Goal: Transaction & Acquisition: Purchase product/service

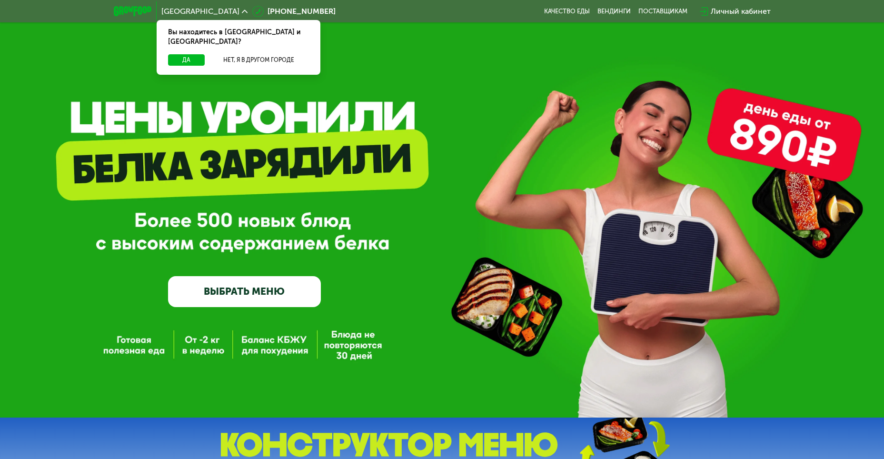
click at [263, 282] on link "ВЫБРАТЬ МЕНЮ" at bounding box center [244, 291] width 153 height 30
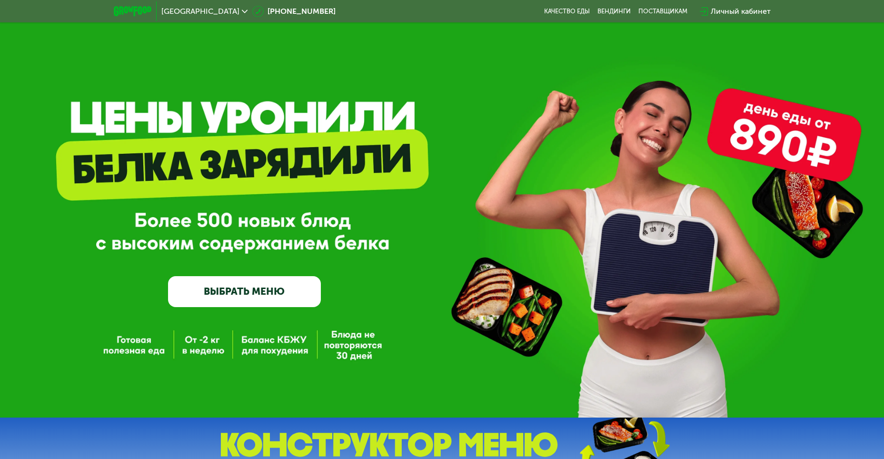
click at [237, 296] on link "ВЫБРАТЬ МЕНЮ" at bounding box center [244, 291] width 153 height 30
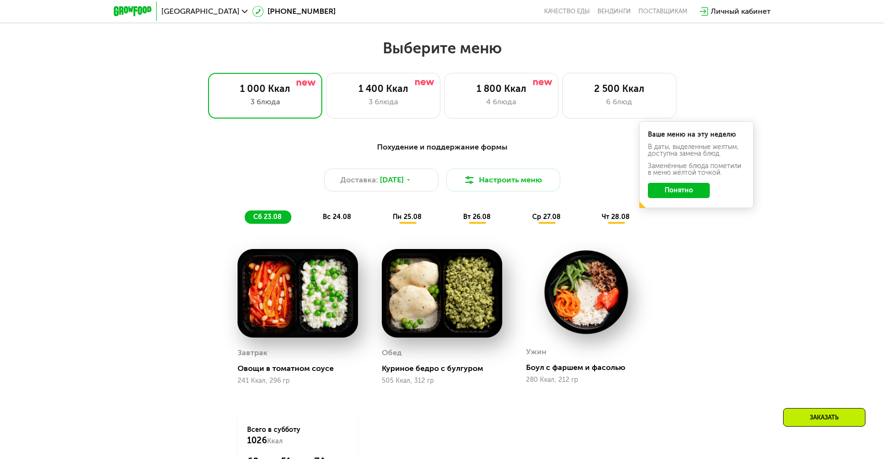
scroll to position [503, 0]
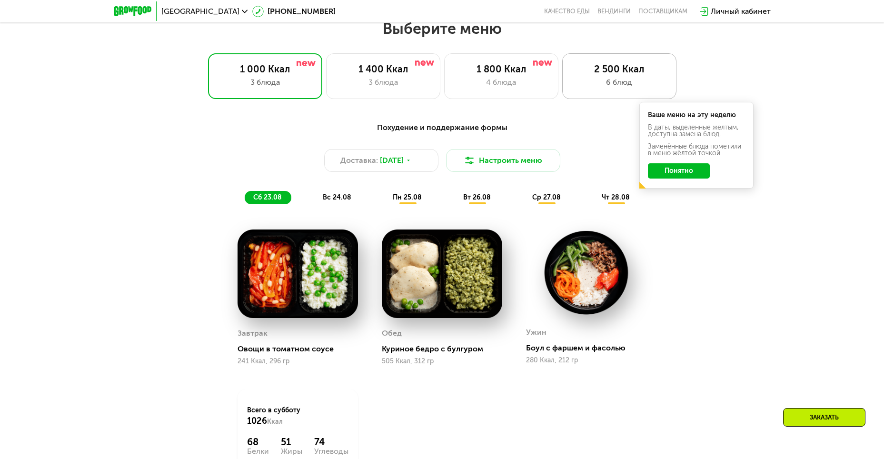
click at [609, 80] on div "6 блюд" at bounding box center [619, 82] width 94 height 11
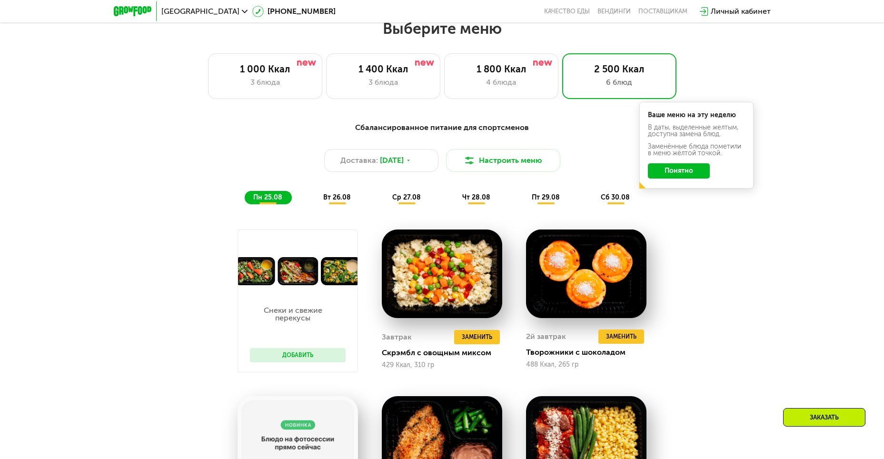
click at [681, 178] on button "Понятно" at bounding box center [679, 170] width 62 height 15
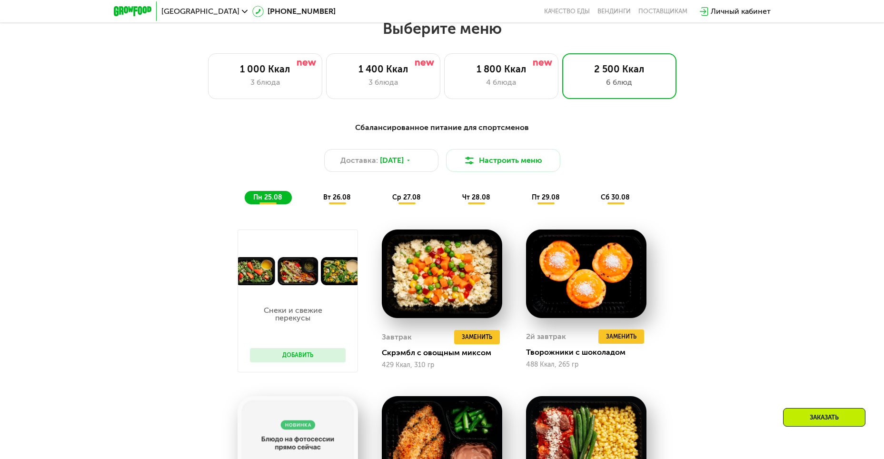
click at [326, 209] on div "Сбалансированное питание для спортсменов Доставка: 24 авг, вс Настроить меню пн…" at bounding box center [442, 163] width 575 height 94
click at [339, 201] on span "вт 26.08" at bounding box center [337, 197] width 28 height 8
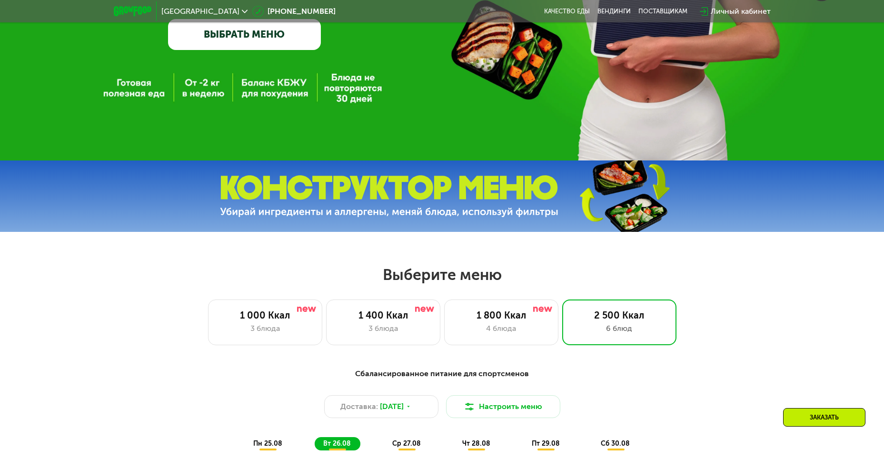
scroll to position [0, 0]
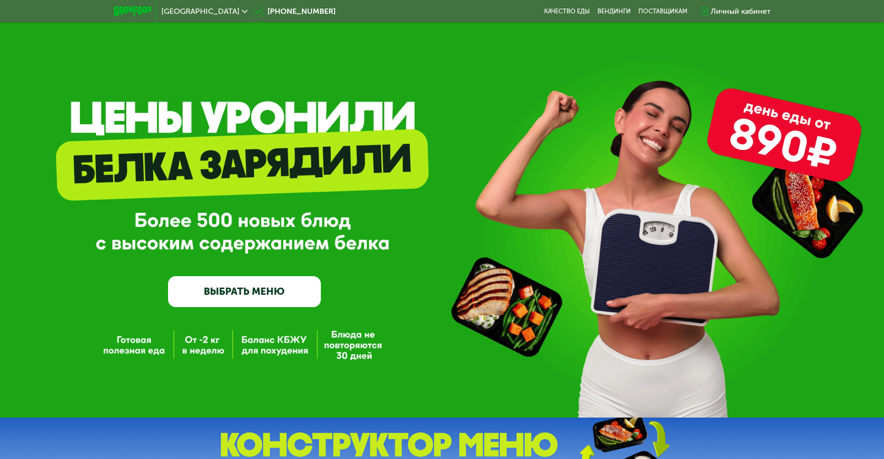
click at [209, 10] on span "[GEOGRAPHIC_DATA]" at bounding box center [200, 12] width 78 height 8
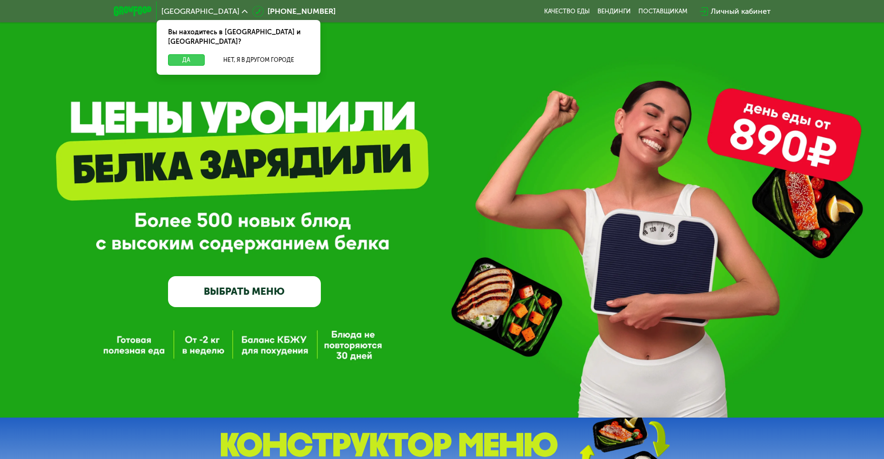
click at [184, 54] on button "Да" at bounding box center [186, 59] width 37 height 11
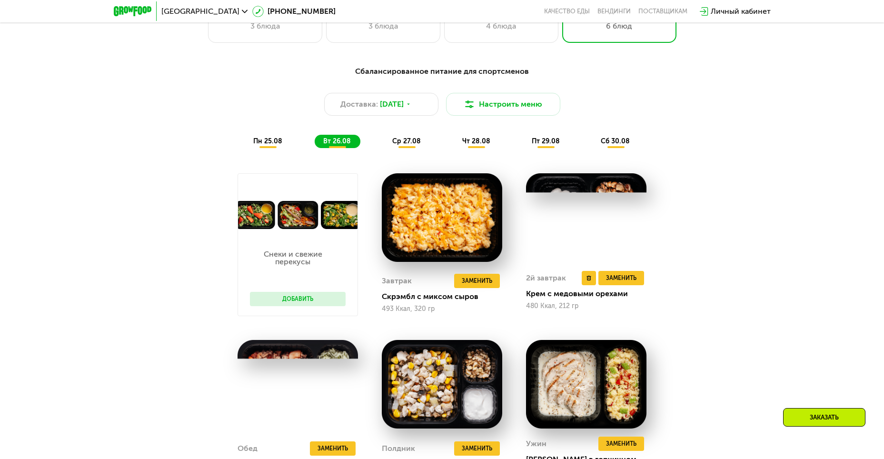
scroll to position [571, 0]
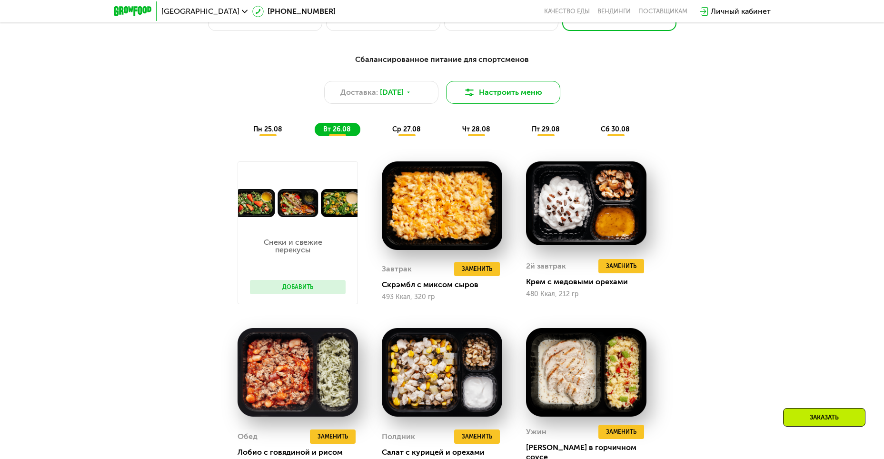
click at [506, 86] on button "Настроить меню" at bounding box center [503, 92] width 114 height 23
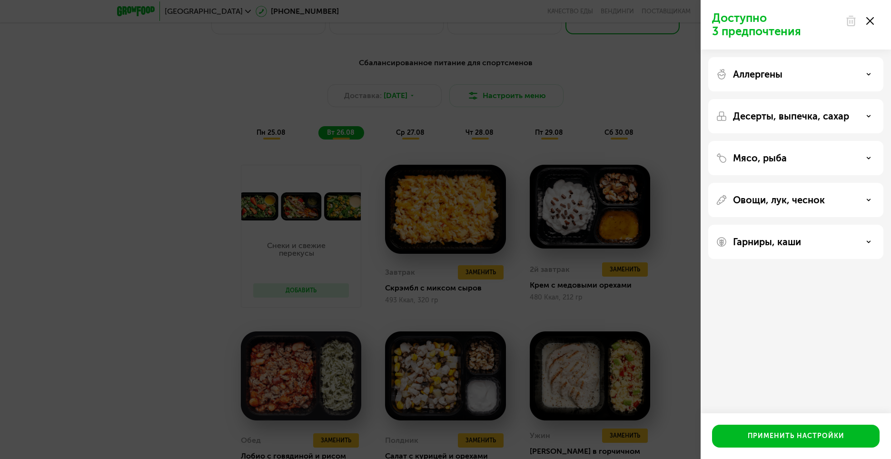
click at [873, 19] on icon at bounding box center [870, 21] width 8 height 8
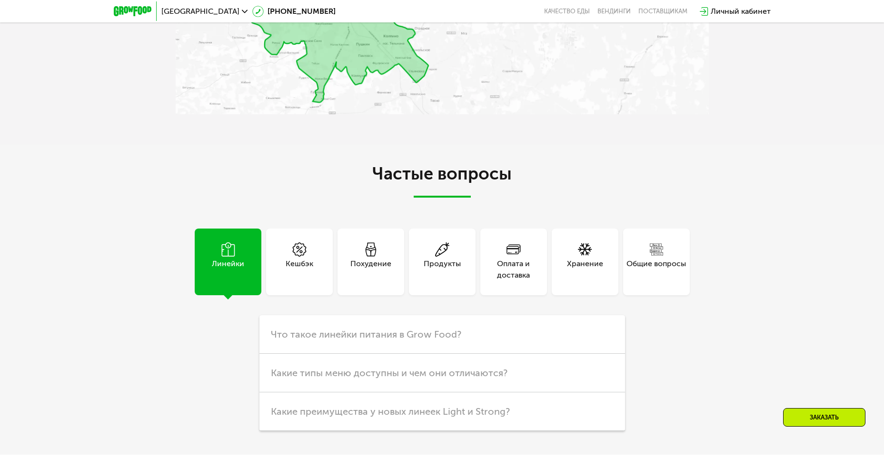
scroll to position [2569, 0]
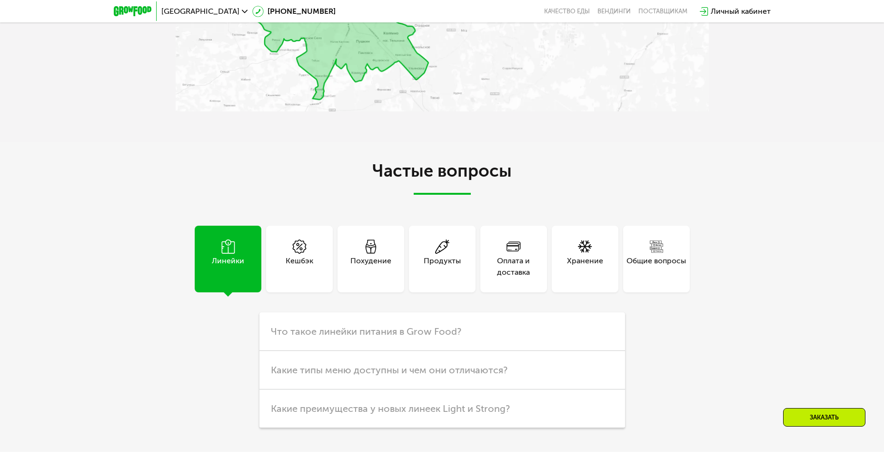
click at [518, 257] on div "Оплата и доставка" at bounding box center [513, 266] width 67 height 23
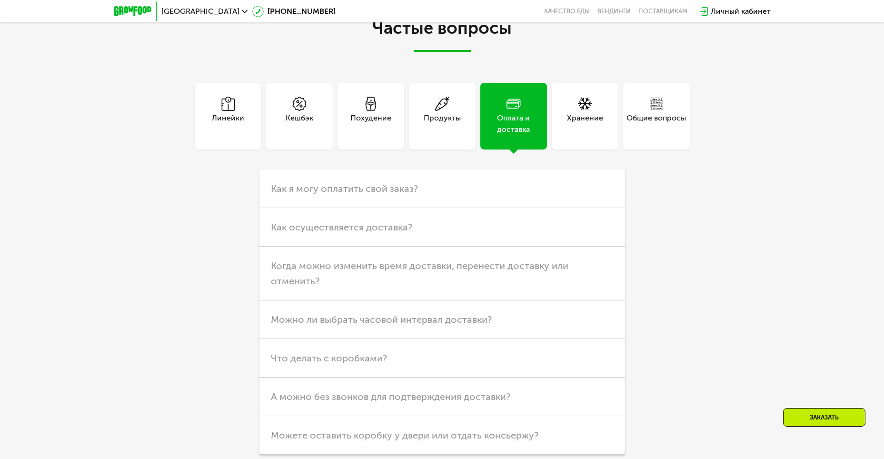
scroll to position [2760, 0]
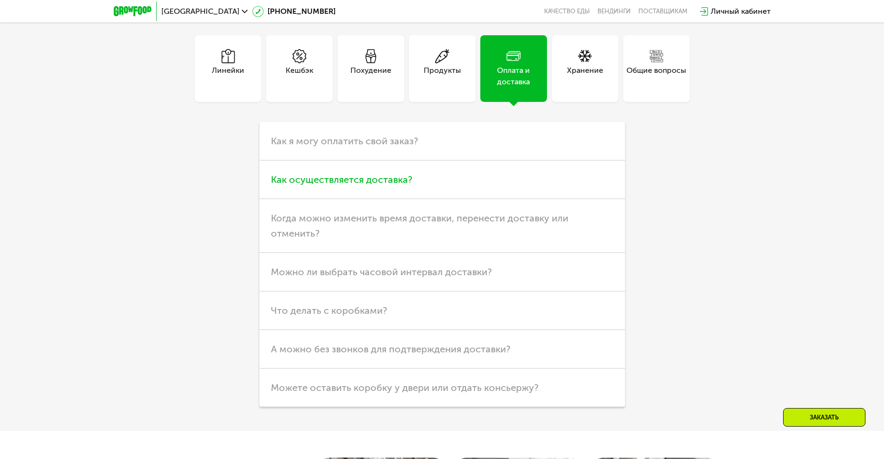
click at [374, 176] on span "Как осуществляется доставка?" at bounding box center [341, 179] width 141 height 11
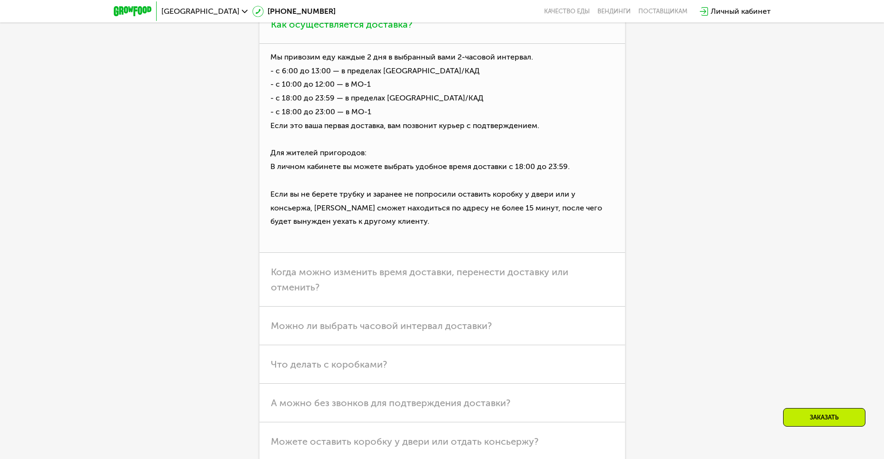
scroll to position [2997, 0]
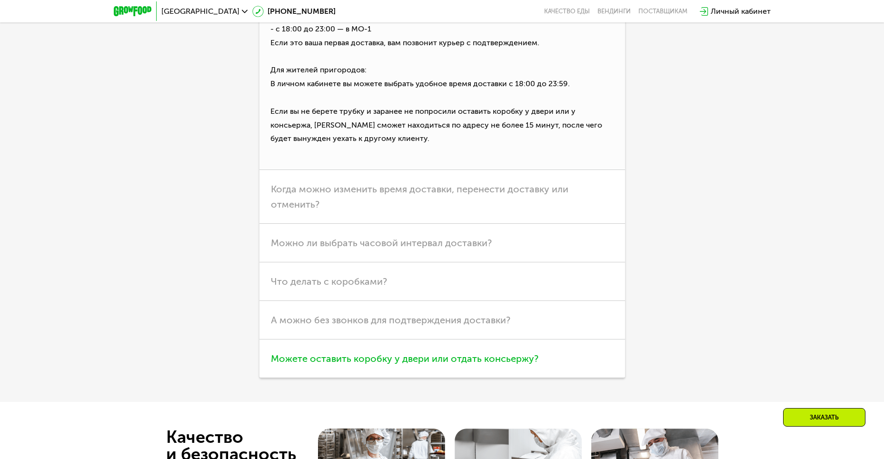
click at [491, 353] on span "Можете оставить коробку у двери или отдать консьержу?" at bounding box center [404, 358] width 267 height 11
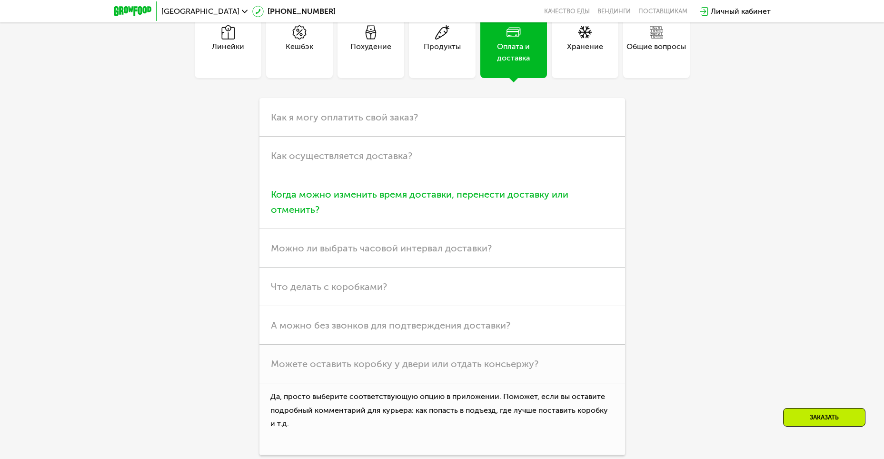
scroll to position [2760, 0]
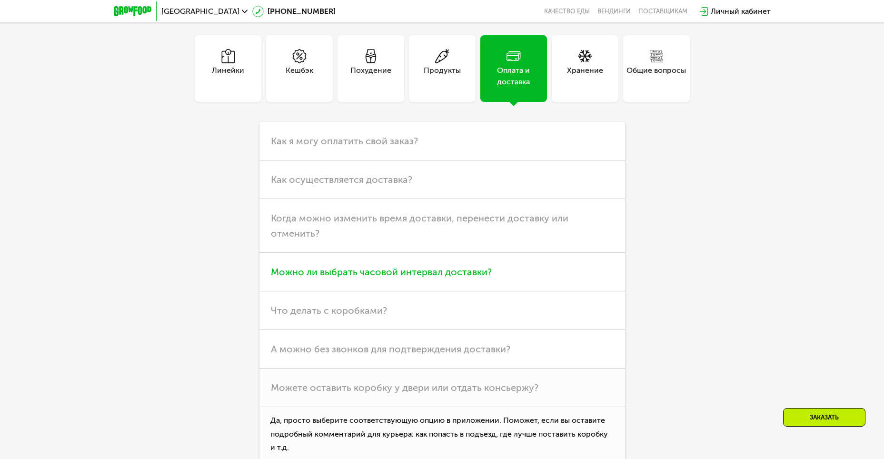
click at [454, 266] on span "Можно ли выбрать часовой интервал доставки?" at bounding box center [381, 271] width 221 height 11
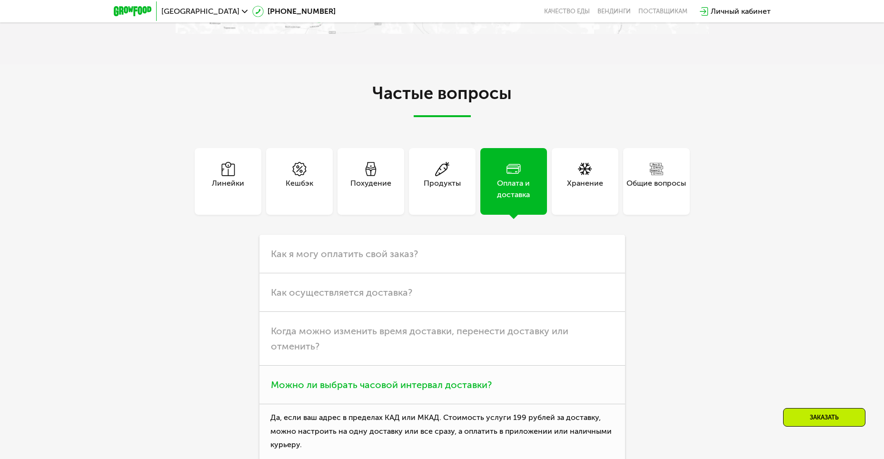
scroll to position [2617, 0]
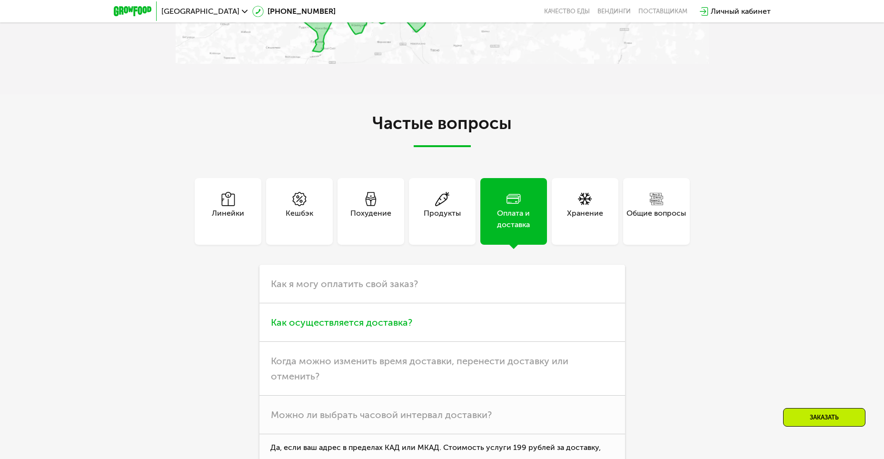
click at [403, 318] on span "Как осуществляется доставка?" at bounding box center [341, 321] width 141 height 11
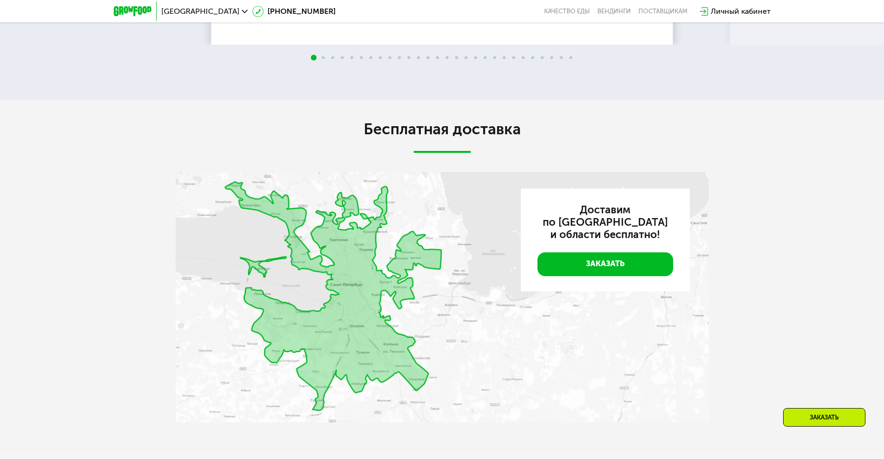
scroll to position [2256, 0]
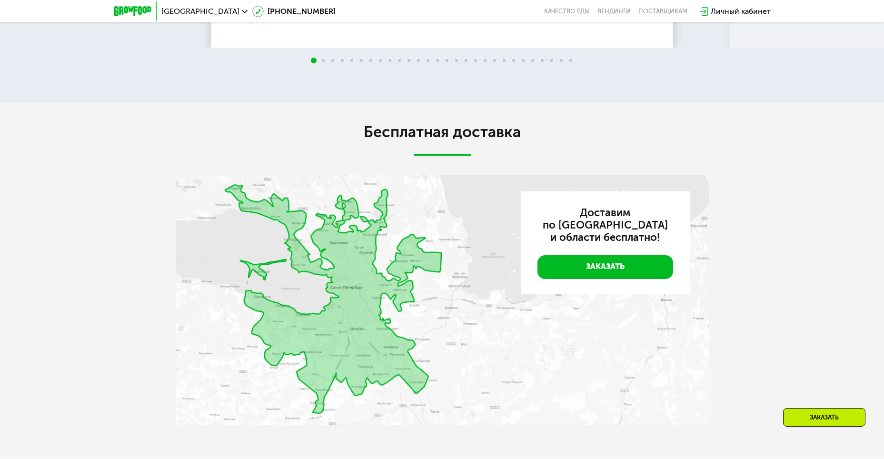
click at [348, 310] on img at bounding box center [442, 300] width 533 height 250
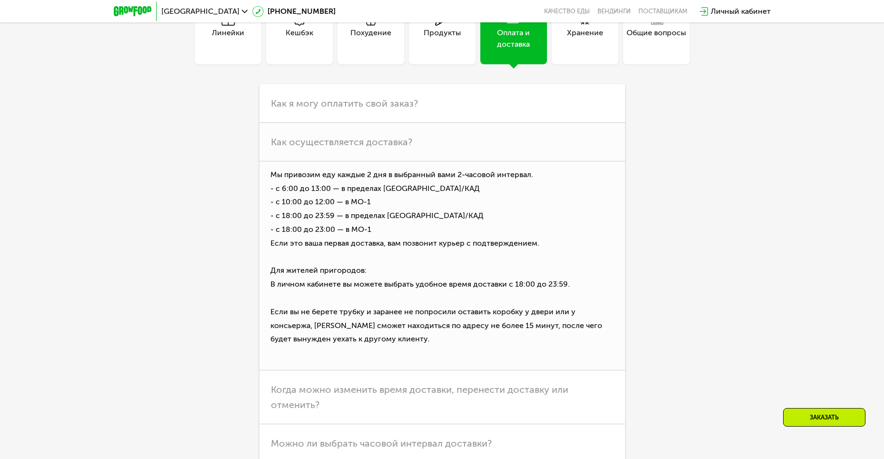
scroll to position [2779, 0]
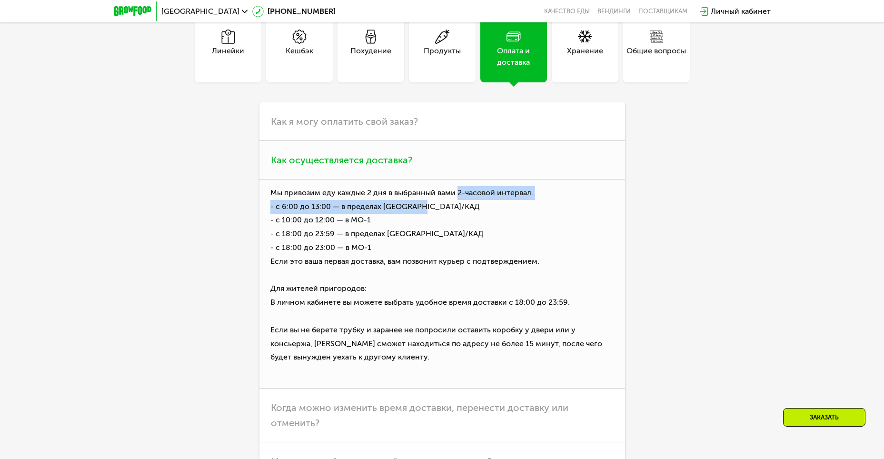
drag, startPoint x: 456, startPoint y: 187, endPoint x: 539, endPoint y: 194, distance: 83.1
click at [539, 194] on p "Мы привозим еду каждые 2 дня в выбранный вами 2-часовой интервал. - с 6:00 до 1…" at bounding box center [441, 283] width 365 height 209
click at [520, 196] on p "Мы привозим еду каждые 2 дня в выбранный вами 2-часовой интервал. - с 6:00 до 1…" at bounding box center [441, 283] width 365 height 209
drag, startPoint x: 533, startPoint y: 188, endPoint x: 457, endPoint y: 186, distance: 76.2
click at [457, 186] on p "Мы привозим еду каждые 2 дня в выбранный вами 2-часовой интервал. - с 6:00 до 1…" at bounding box center [441, 283] width 365 height 209
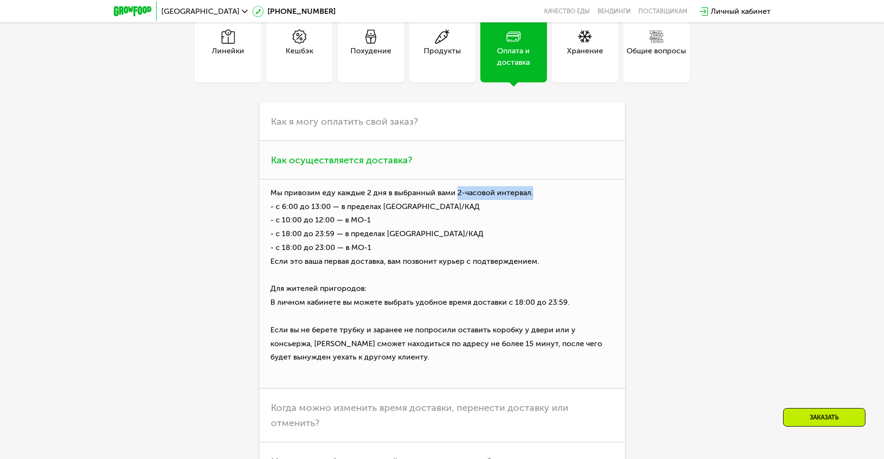
drag, startPoint x: 512, startPoint y: 293, endPoint x: 586, endPoint y: 298, distance: 73.9
click at [586, 298] on p "Мы привозим еду каждые 2 дня в выбранный вами 2-часовой интервал. - с 6:00 до 1…" at bounding box center [441, 283] width 365 height 209
click at [547, 240] on p "Мы привозим еду каждые 2 дня в выбранный вами 2-часовой интервал. - с 6:00 до 1…" at bounding box center [441, 283] width 365 height 209
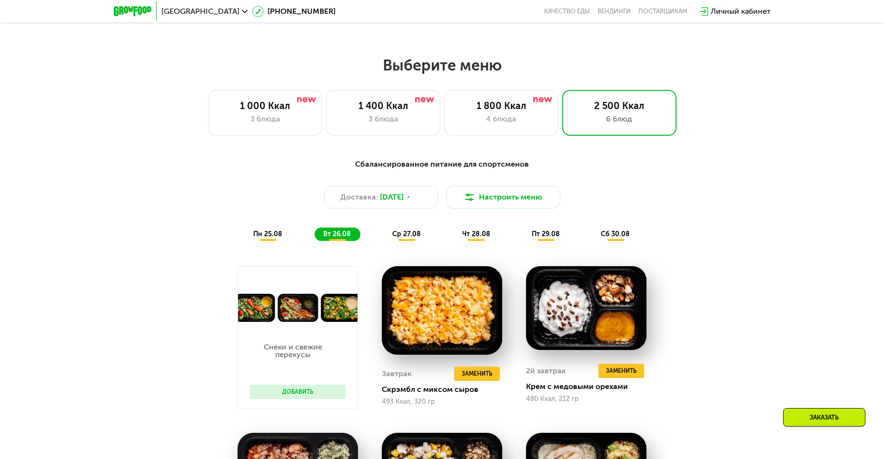
scroll to position [448, 0]
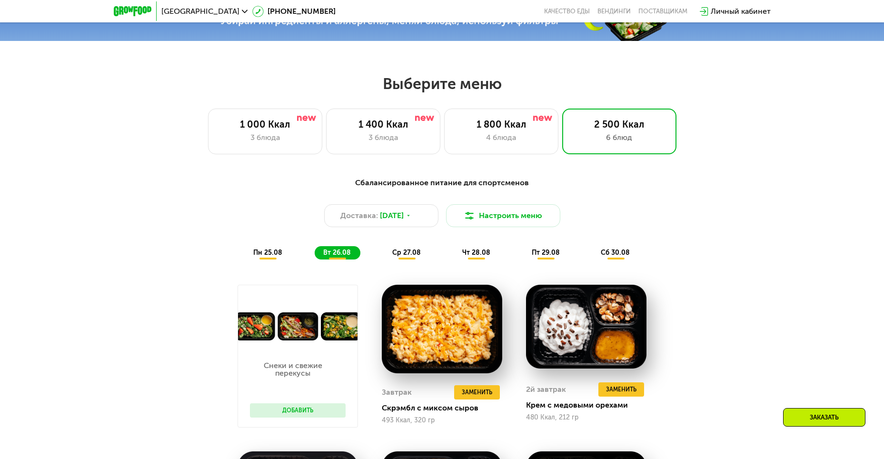
click at [410, 256] on span "ср 27.08" at bounding box center [406, 252] width 29 height 8
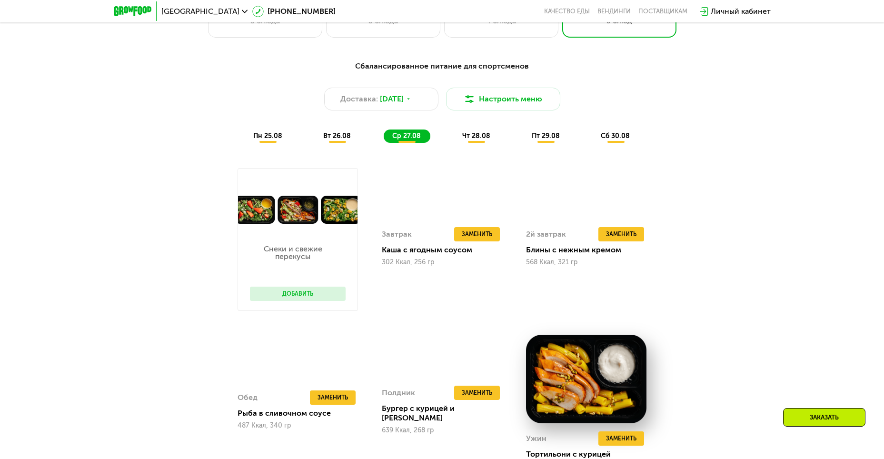
scroll to position [543, 0]
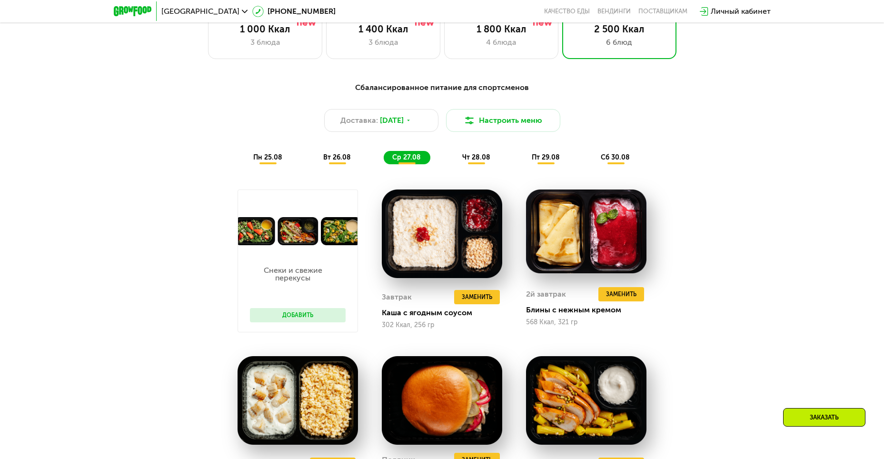
click at [523, 164] on div "чт 28.08" at bounding box center [546, 157] width 46 height 13
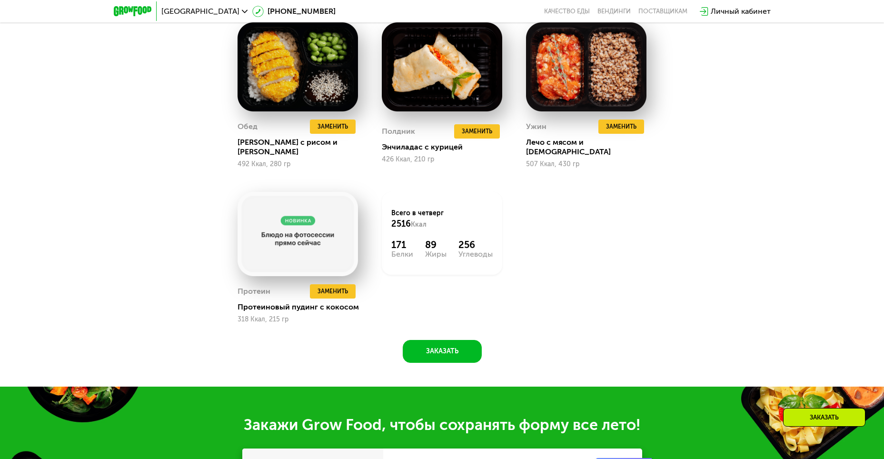
scroll to position [923, 0]
